Goal: Task Accomplishment & Management: Manage account settings

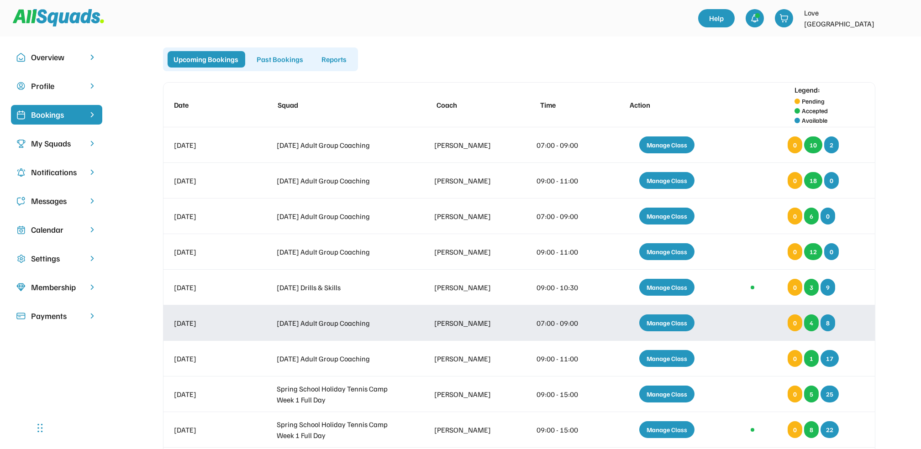
click at [669, 320] on div "Manage Class" at bounding box center [666, 323] width 55 height 17
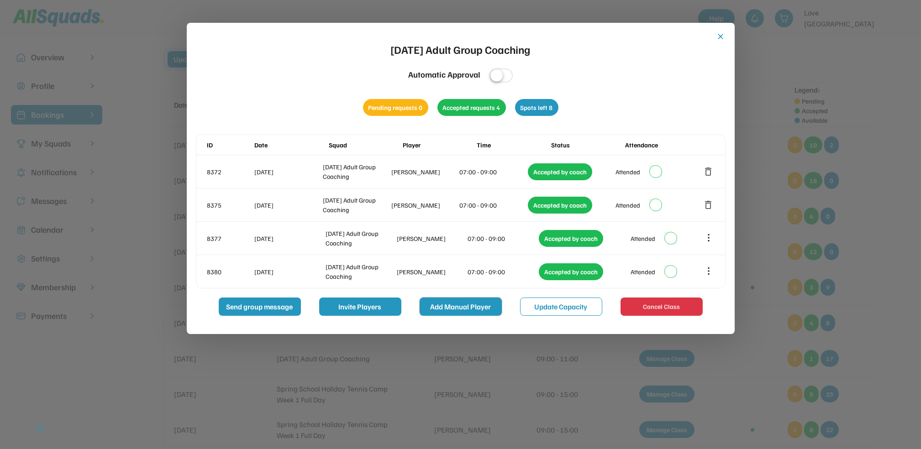
click at [456, 302] on button "Add Manual Player" at bounding box center [461, 307] width 82 height 18
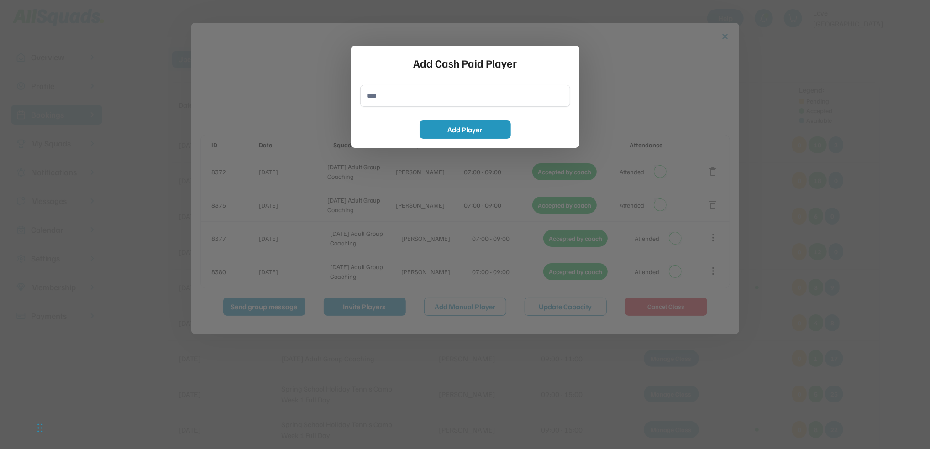
click at [388, 90] on input "input" at bounding box center [465, 96] width 210 height 22
type input "**********"
click at [490, 130] on button "Add Player" at bounding box center [465, 130] width 91 height 18
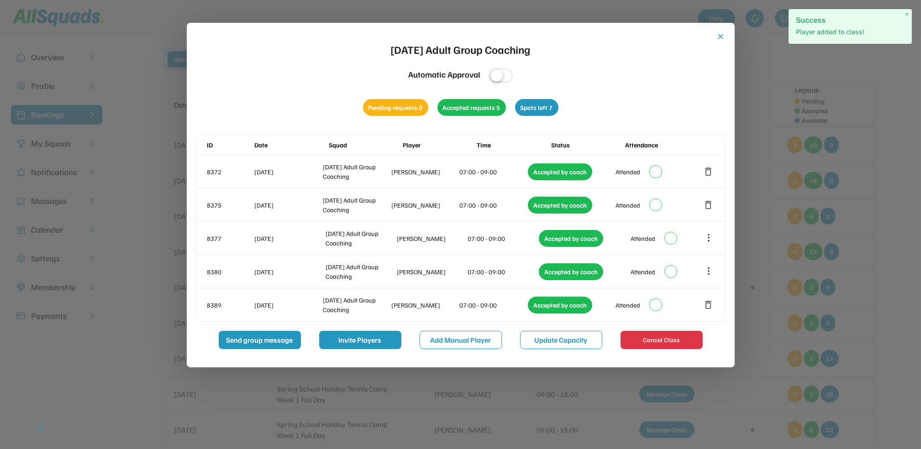
click at [719, 33] on button "close" at bounding box center [720, 36] width 9 height 9
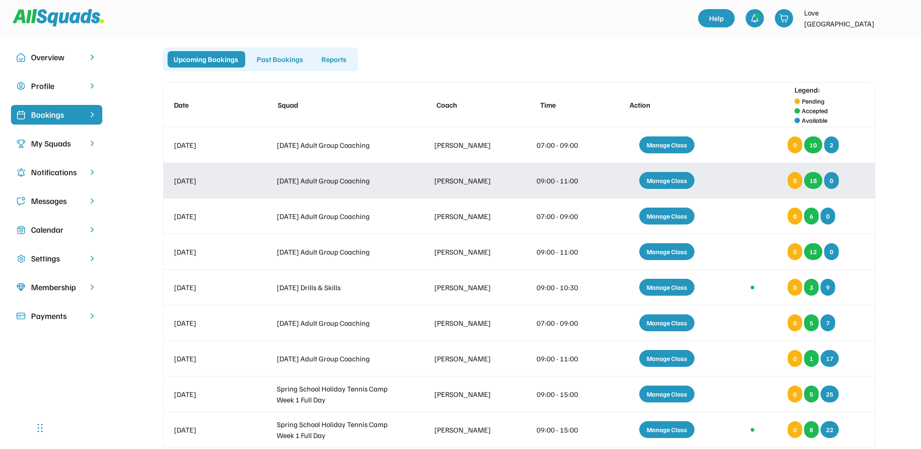
click at [666, 178] on div "Manage Class" at bounding box center [666, 180] width 55 height 17
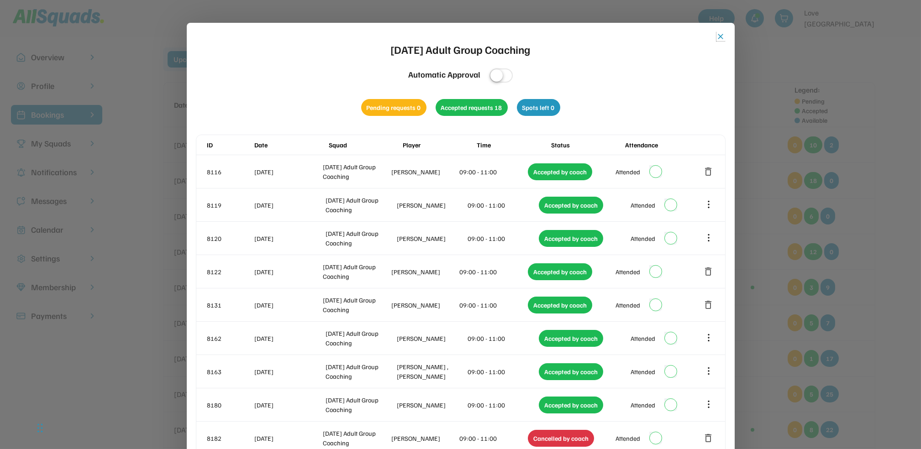
click at [721, 36] on button "close" at bounding box center [720, 36] width 9 height 9
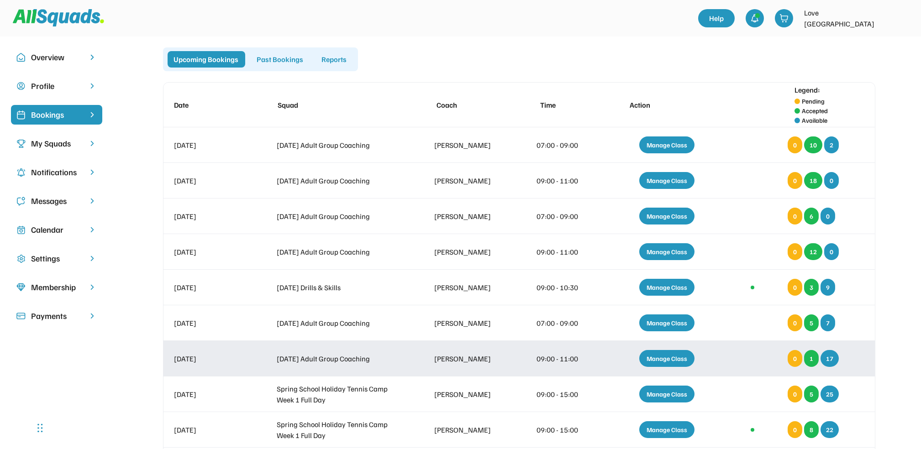
click at [662, 357] on div "Manage Class" at bounding box center [666, 358] width 55 height 17
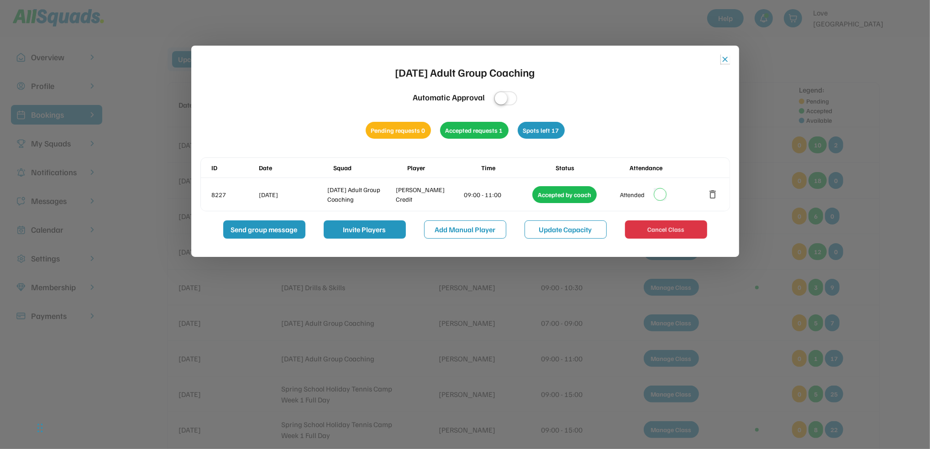
click at [723, 58] on button "close" at bounding box center [725, 59] width 9 height 9
